Goal: Task Accomplishment & Management: Complete application form

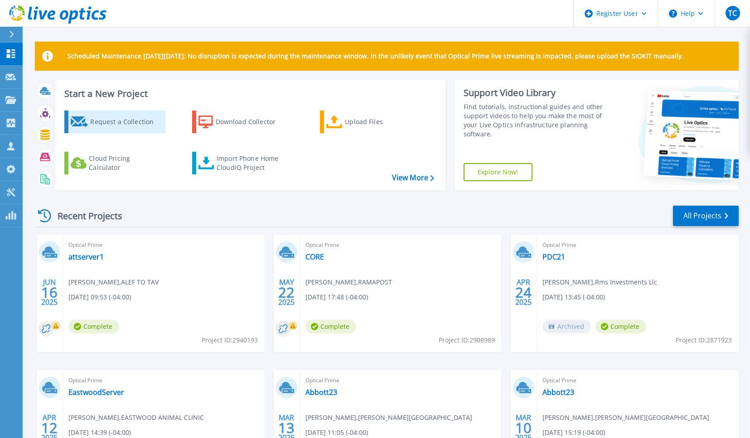
click at [125, 118] on div "Request a Collection" at bounding box center [126, 122] width 73 height 18
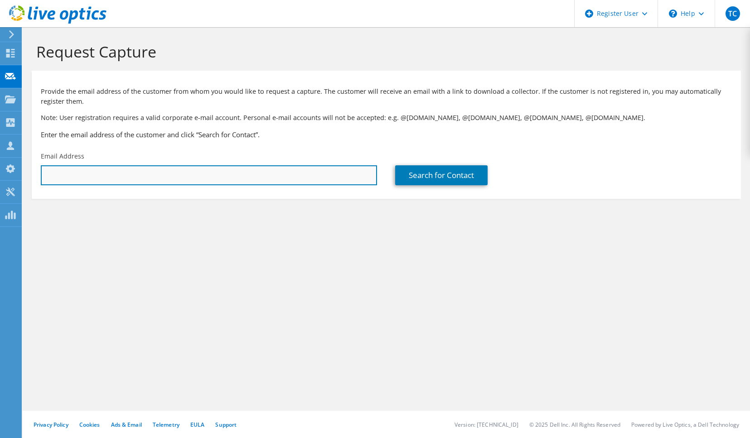
click at [202, 174] on input "text" at bounding box center [209, 175] width 336 height 20
paste input "[PERSON_NAME][EMAIL_ADDRESS][PERSON_NAME][DOMAIN_NAME]"
type input "[PERSON_NAME][EMAIL_ADDRESS][PERSON_NAME][DOMAIN_NAME]"
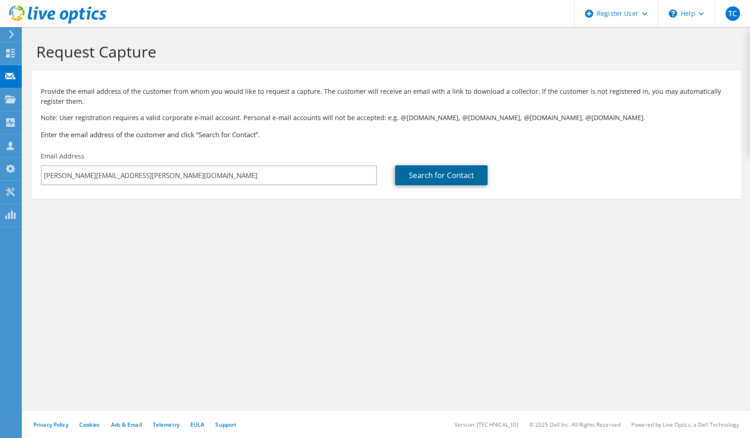
click at [437, 176] on link "Search for Contact" at bounding box center [441, 175] width 92 height 20
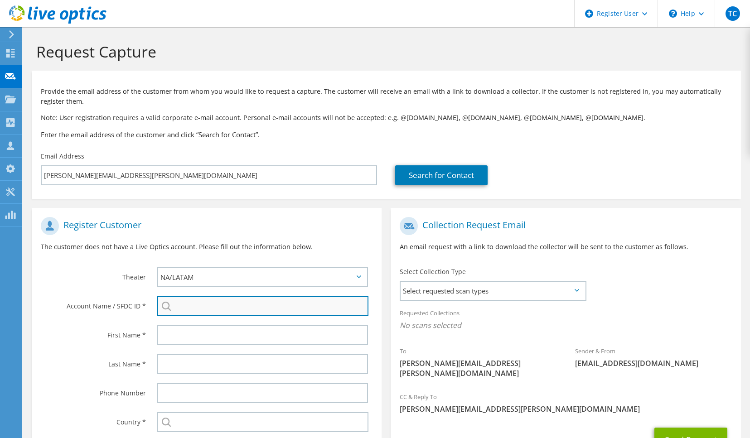
click at [209, 312] on input "search" at bounding box center [262, 307] width 211 height 20
paste input "2434621029"
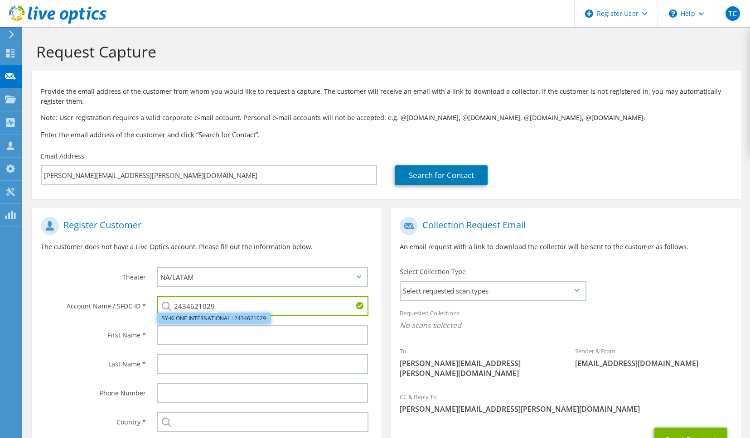
click at [202, 322] on li "SY-KLONE INTERNATIONAL : 2434621029" at bounding box center [213, 318] width 113 height 11
type input "SY-KLONE INTERNATIONAL : 2434621029"
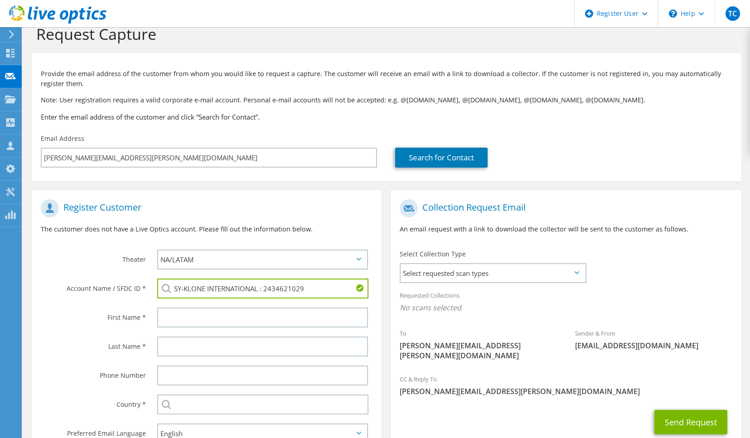
scroll to position [45, 0]
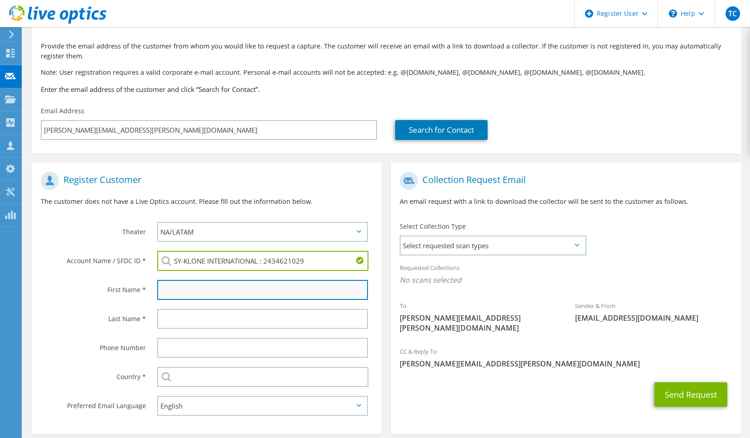
drag, startPoint x: 228, startPoint y: 297, endPoint x: 210, endPoint y: 295, distance: 18.3
click at [228, 297] on input "text" at bounding box center [262, 290] width 211 height 20
paste input "[PERSON_NAME]"
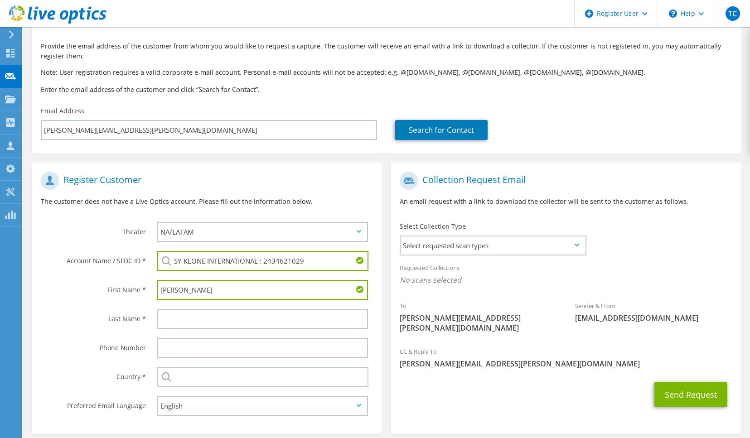
type input "[PERSON_NAME]"
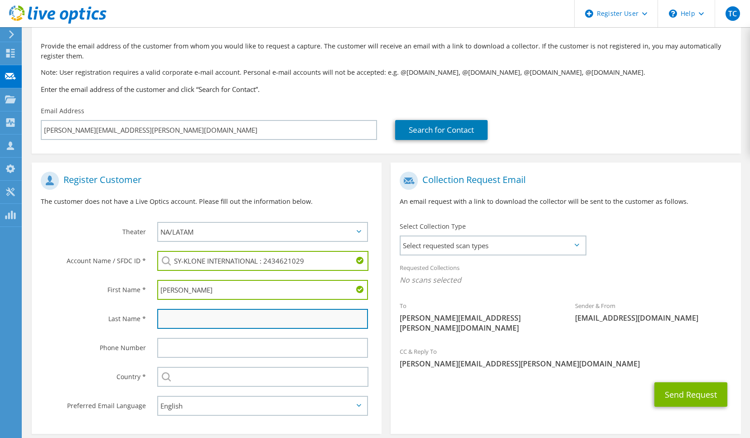
drag, startPoint x: 173, startPoint y: 312, endPoint x: 180, endPoint y: 316, distance: 8.1
click at [176, 313] on input "text" at bounding box center [262, 319] width 211 height 20
paste input "[PERSON_NAME]"
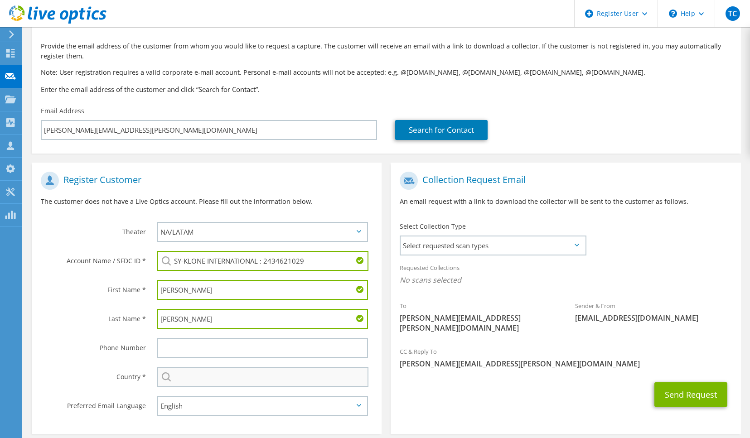
type input "[PERSON_NAME]"
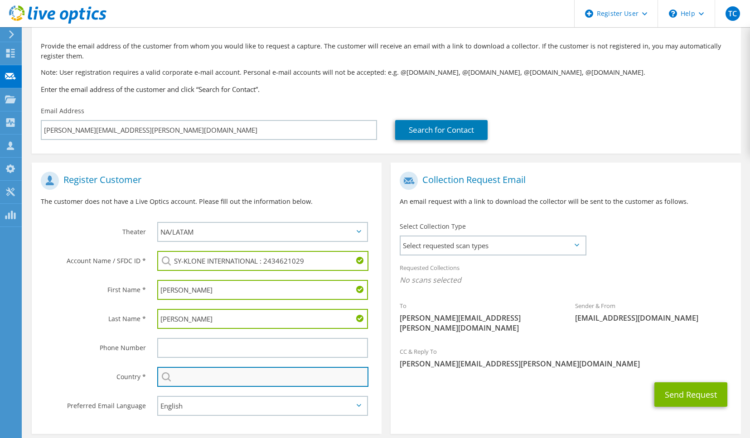
click at [193, 385] on input "text" at bounding box center [262, 377] width 211 height 20
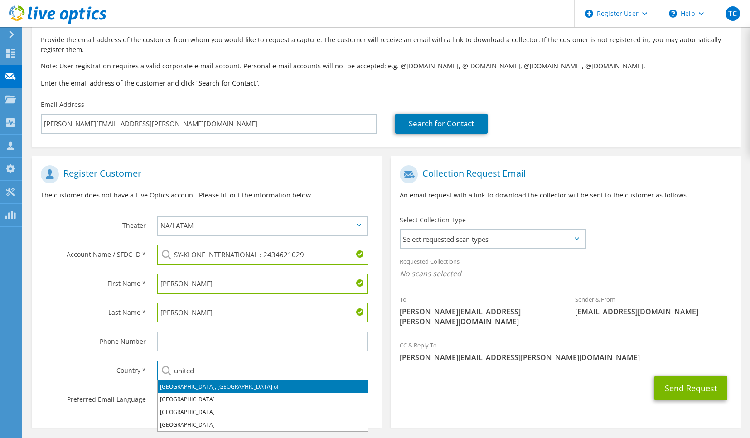
scroll to position [87, 0]
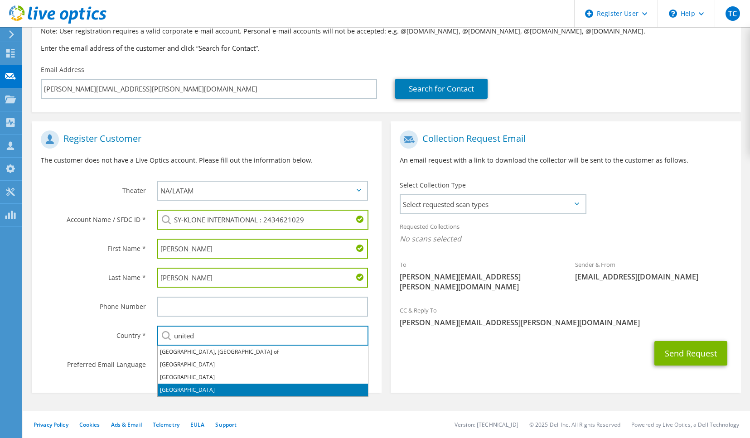
click at [187, 388] on li "[GEOGRAPHIC_DATA]" at bounding box center [263, 390] width 210 height 13
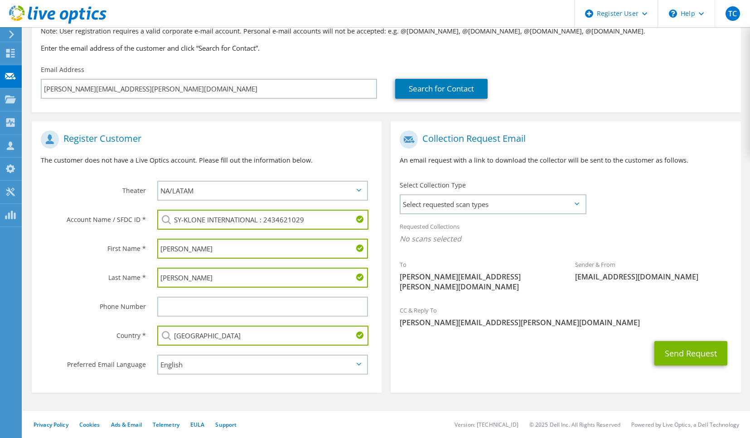
type input "[GEOGRAPHIC_DATA]"
drag, startPoint x: 433, startPoint y: 369, endPoint x: 436, endPoint y: 355, distance: 13.4
click at [433, 368] on section "Collection Request Email An email request with a link to download the collector…" at bounding box center [566, 258] width 350 height 272
click at [455, 199] on span "Select requested scan types" at bounding box center [493, 204] width 184 height 18
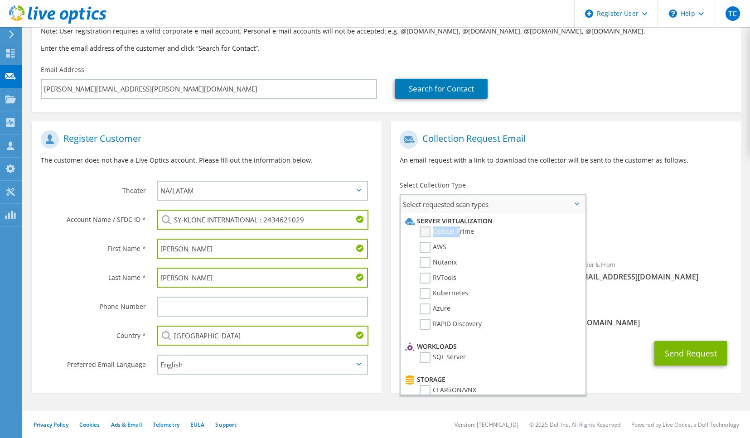
click at [458, 228] on label "Optical Prime" at bounding box center [447, 232] width 54 height 11
click at [450, 234] on label "Optical Prime" at bounding box center [447, 232] width 54 height 11
click at [0, 0] on input "Optical Prime" at bounding box center [0, 0] width 0 height 0
click at [667, 250] on div "Requested Collections No scans selected Optical Prime" at bounding box center [566, 235] width 350 height 36
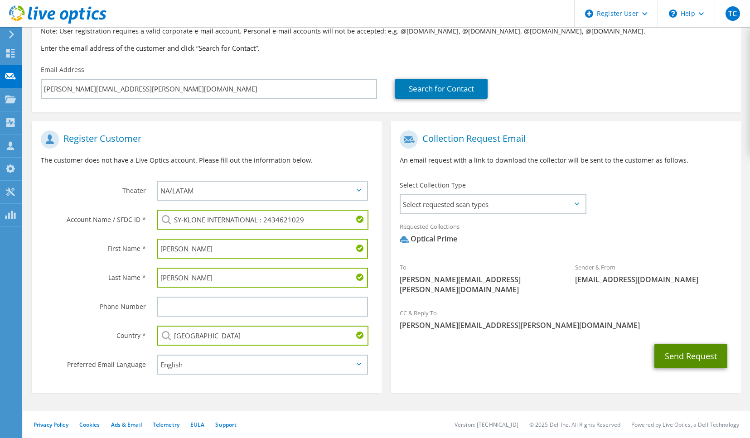
click at [683, 347] on button "Send Request" at bounding box center [691, 356] width 73 height 24
